Goal: Transaction & Acquisition: Obtain resource

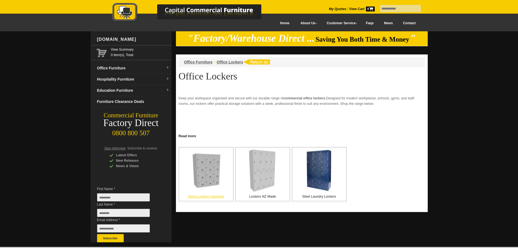
click at [209, 175] on img at bounding box center [206, 170] width 35 height 35
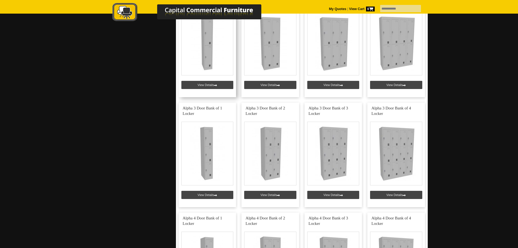
scroll to position [101, 0]
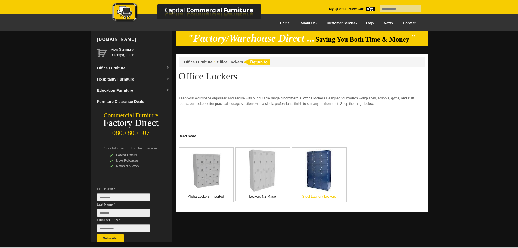
click at [323, 174] on img at bounding box center [319, 170] width 28 height 43
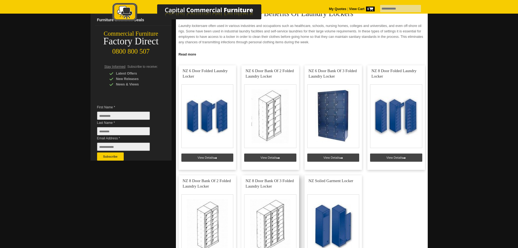
scroll to position [136, 0]
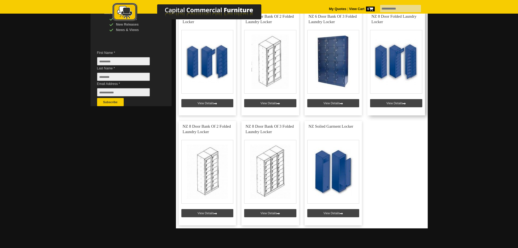
click at [401, 74] on link at bounding box center [396, 63] width 58 height 104
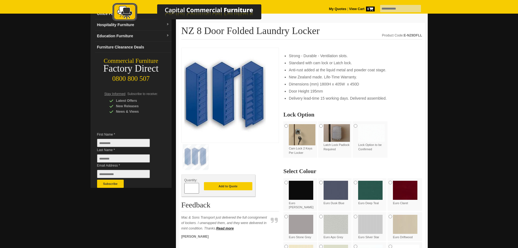
scroll to position [82, 0]
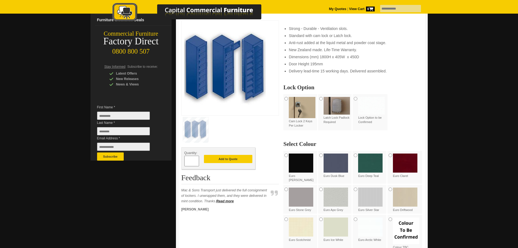
click at [285, 214] on div "Euro Scotchmist" at bounding box center [300, 229] width 35 height 30
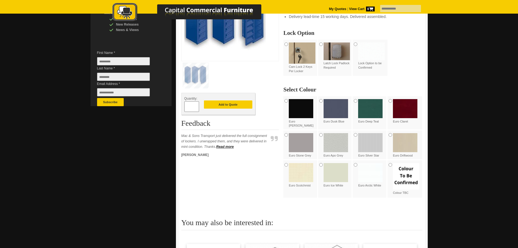
scroll to position [54, 0]
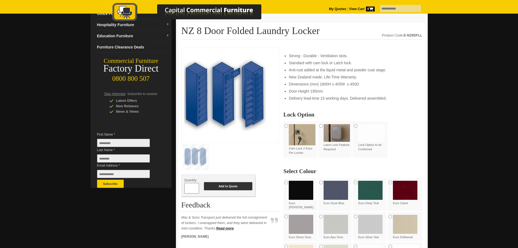
click at [228, 187] on button "Add to Quote" at bounding box center [228, 186] width 48 height 8
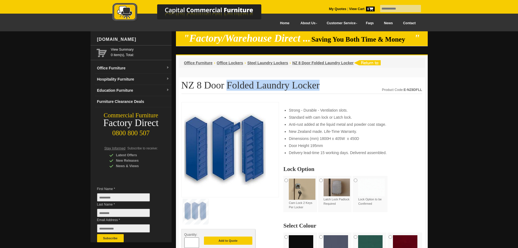
drag, startPoint x: 220, startPoint y: 86, endPoint x: 302, endPoint y: 84, distance: 82.1
click at [302, 84] on h1 "NZ 8 Door Folded Laundry Locker" at bounding box center [301, 87] width 241 height 14
copy h1 "Folded Laundry Locker"
